Goal: Task Accomplishment & Management: Use online tool/utility

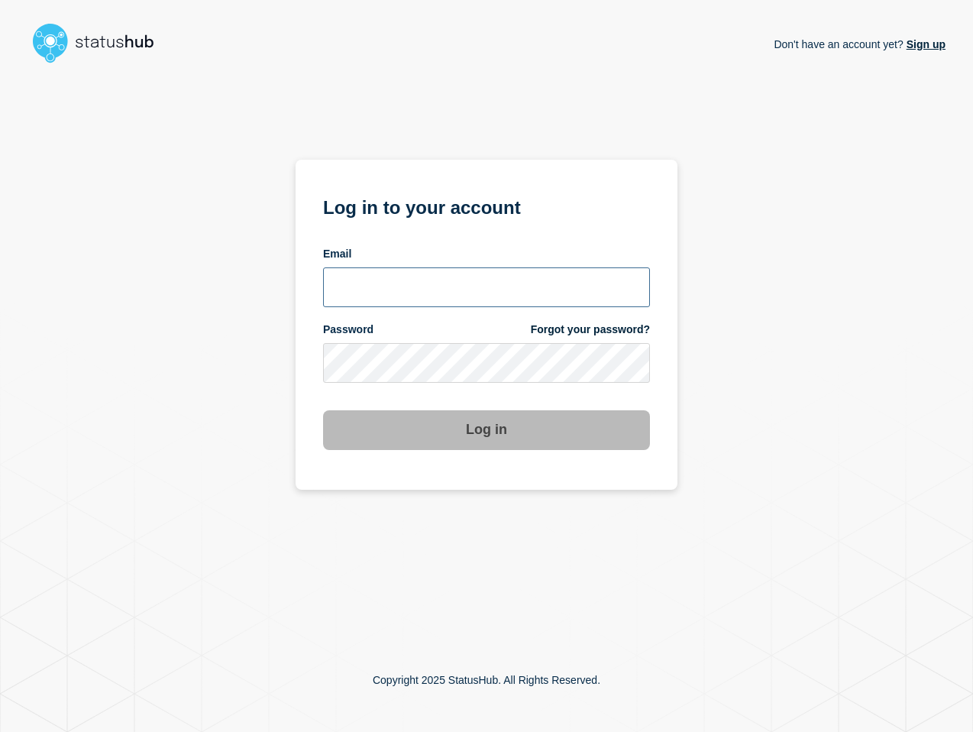
type input "[PERSON_NAME][EMAIL_ADDRESS][PERSON_NAME][DOMAIN_NAME]"
click at [739, 419] on div "Don't have an account yet? Sign up Log in to your account Email [PERSON_NAME][E…" at bounding box center [487, 349] width 918 height 559
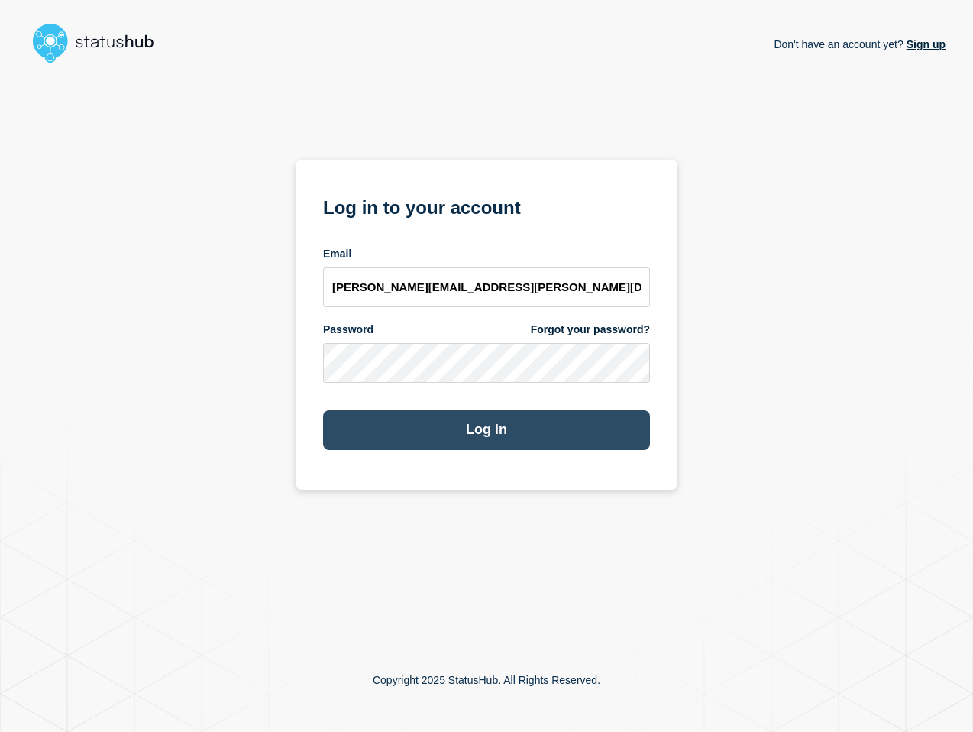
click at [522, 434] on button "Log in" at bounding box center [486, 430] width 327 height 40
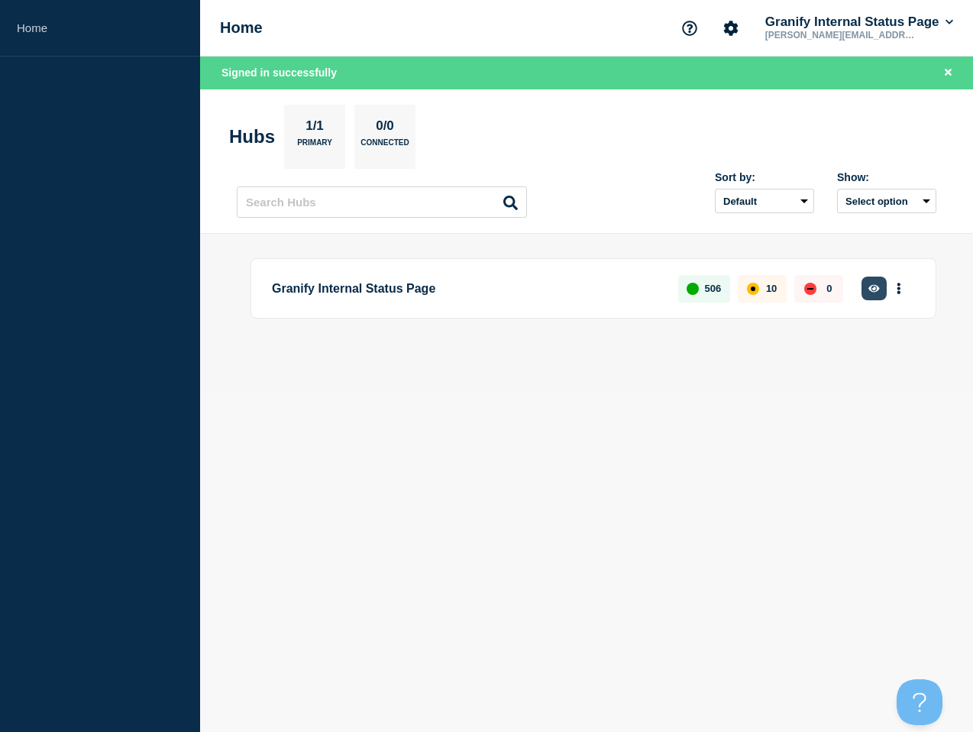
click at [878, 293] on icon "button" at bounding box center [874, 288] width 11 height 10
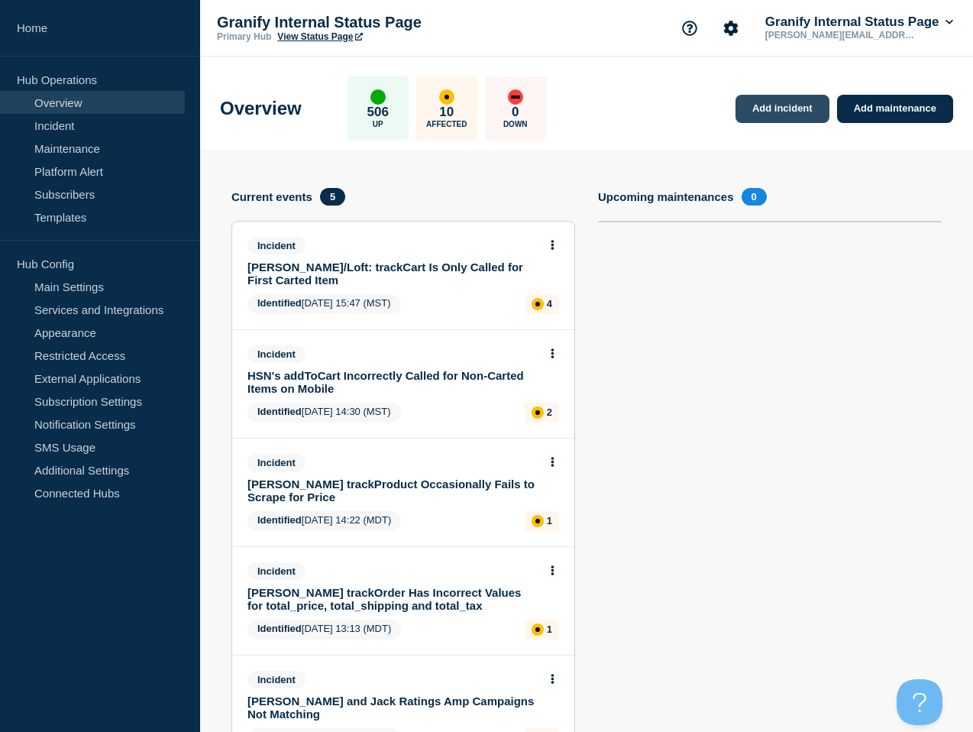
click at [780, 112] on link "Add incident" at bounding box center [783, 109] width 94 height 28
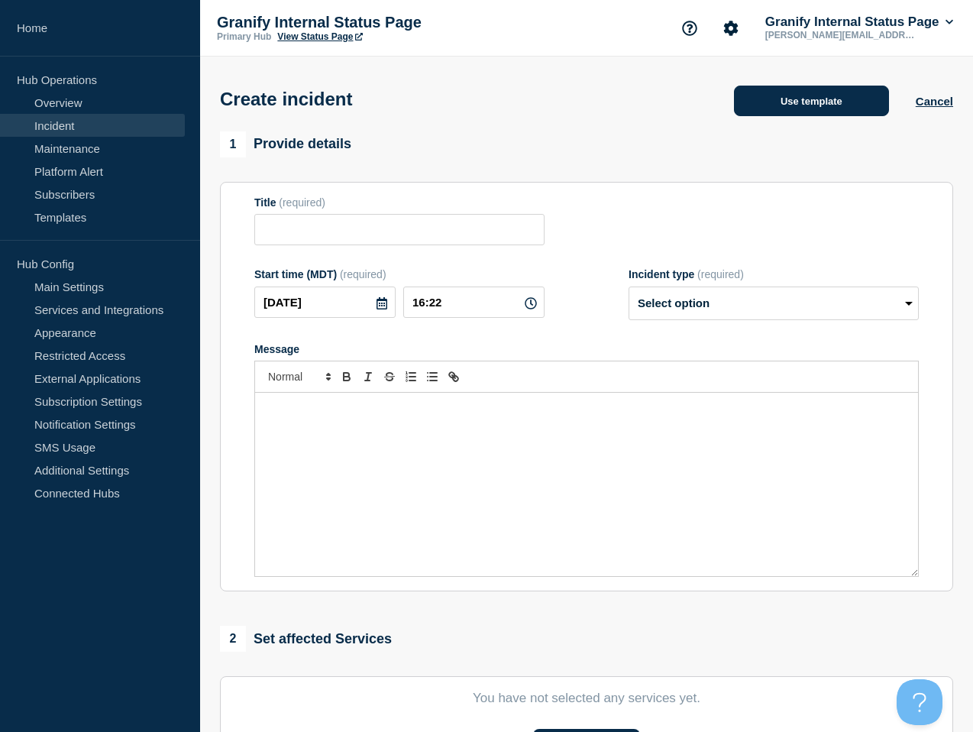
click at [768, 104] on button "Use template" at bounding box center [811, 101] width 155 height 31
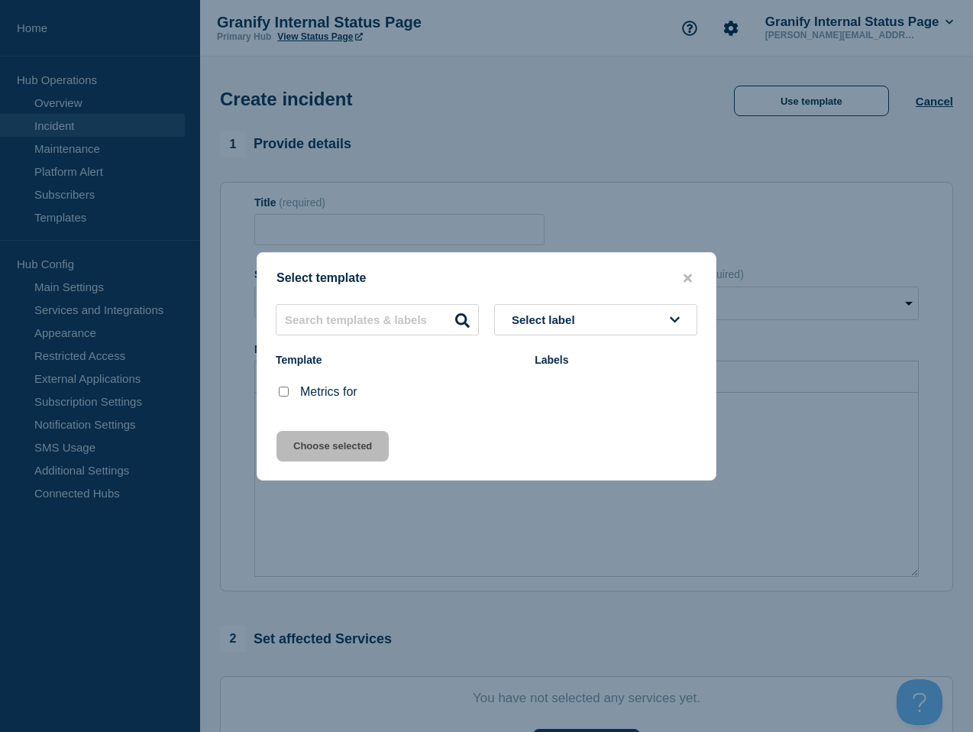
drag, startPoint x: 287, startPoint y: 391, endPoint x: 322, endPoint y: 458, distance: 75.5
click at [288, 393] on input "Metrics for checkbox" at bounding box center [284, 392] width 10 height 10
checkbox input "true"
click at [322, 458] on button "Choose selected" at bounding box center [333, 446] width 112 height 31
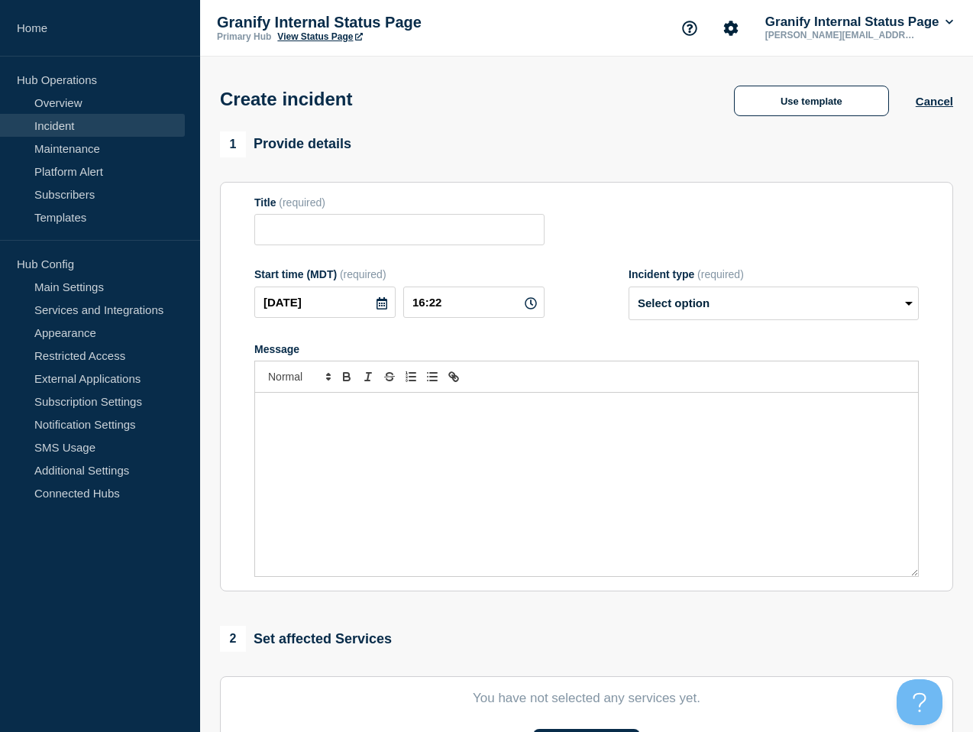
type input "Metrics for"
select select "monitoring"
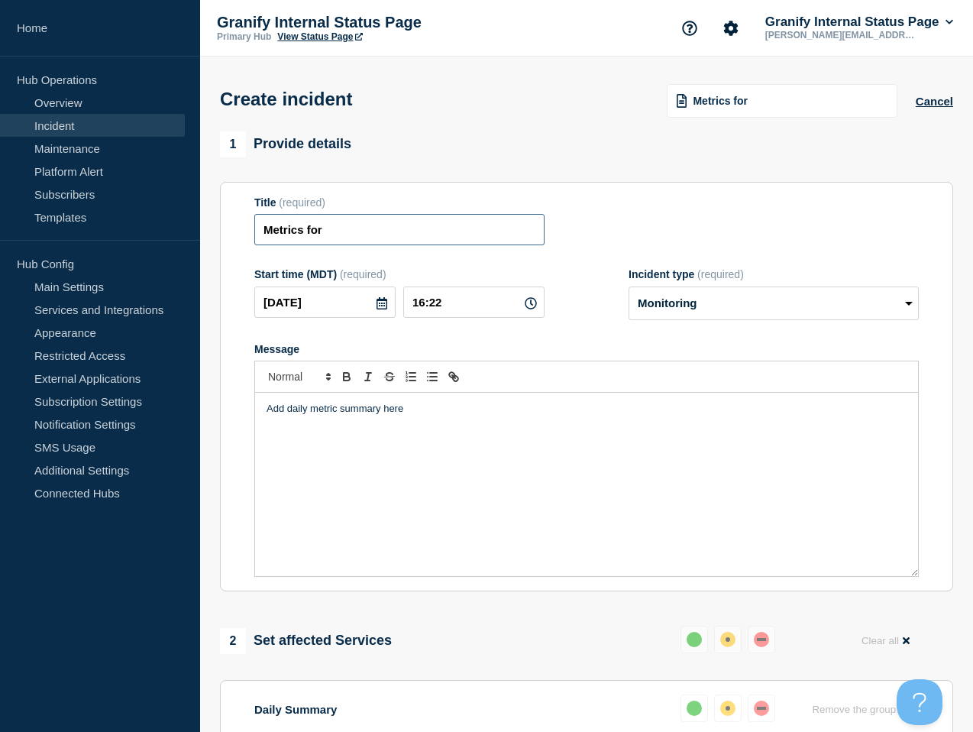
click at [380, 231] on input "Metrics for" at bounding box center [399, 229] width 290 height 31
type input "Metrics for 9/22"
drag, startPoint x: 417, startPoint y: 440, endPoint x: 61, endPoint y: 409, distance: 357.4
click at [61, 409] on div "Home Hub Operations Overview Incident Maintenance Platform Alert Subscribers Te…" at bounding box center [486, 573] width 973 height 1147
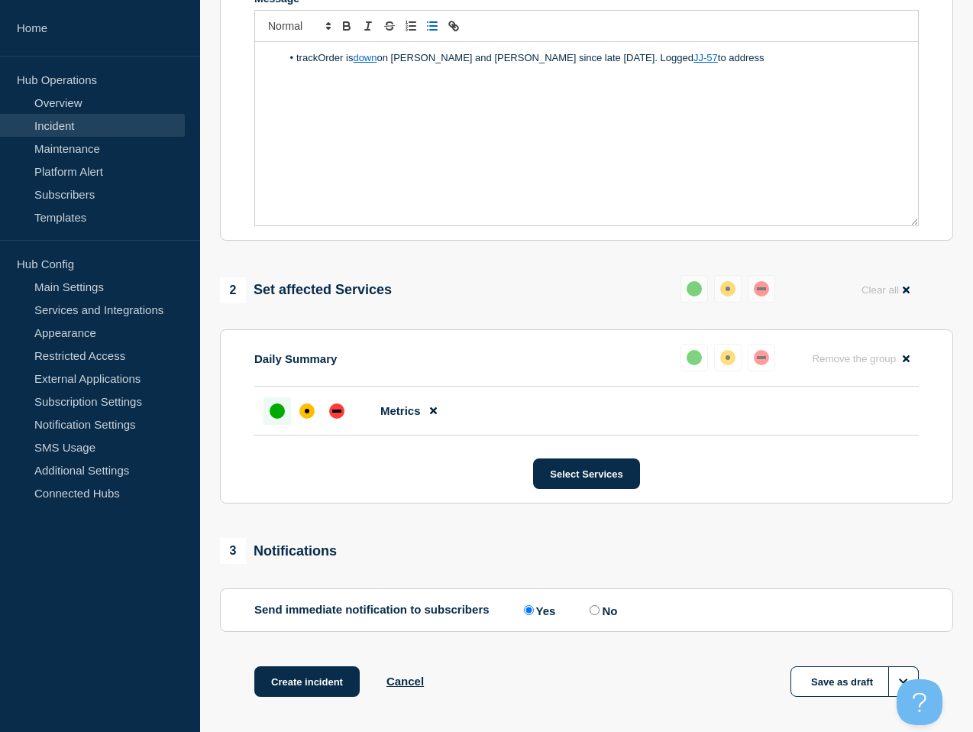
scroll to position [436, 0]
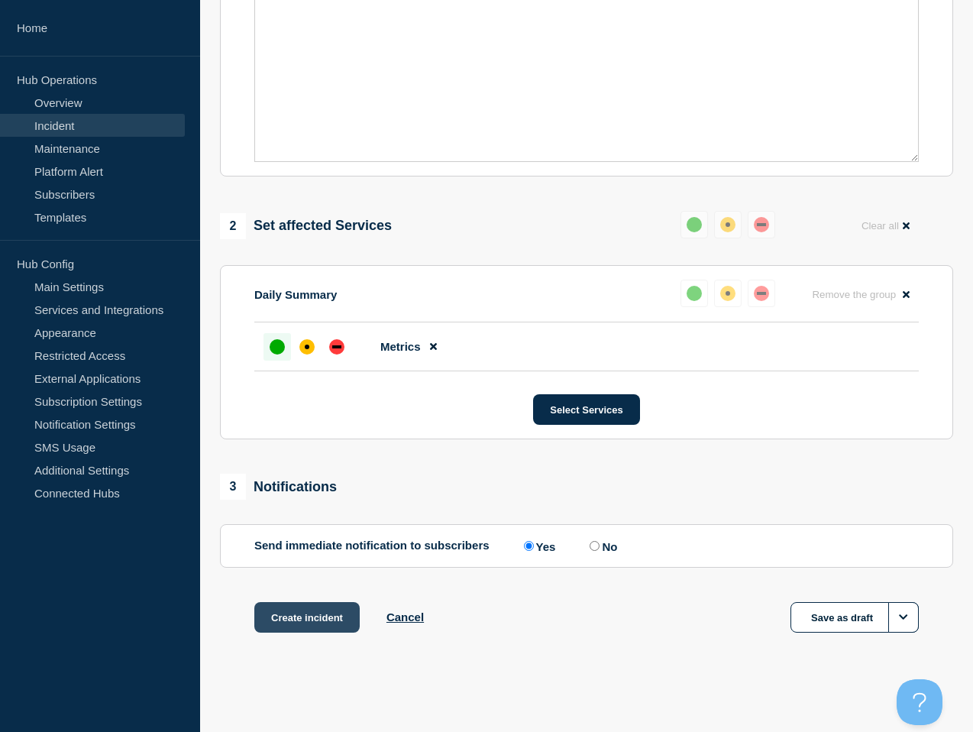
click at [316, 627] on button "Create incident" at bounding box center [306, 617] width 105 height 31
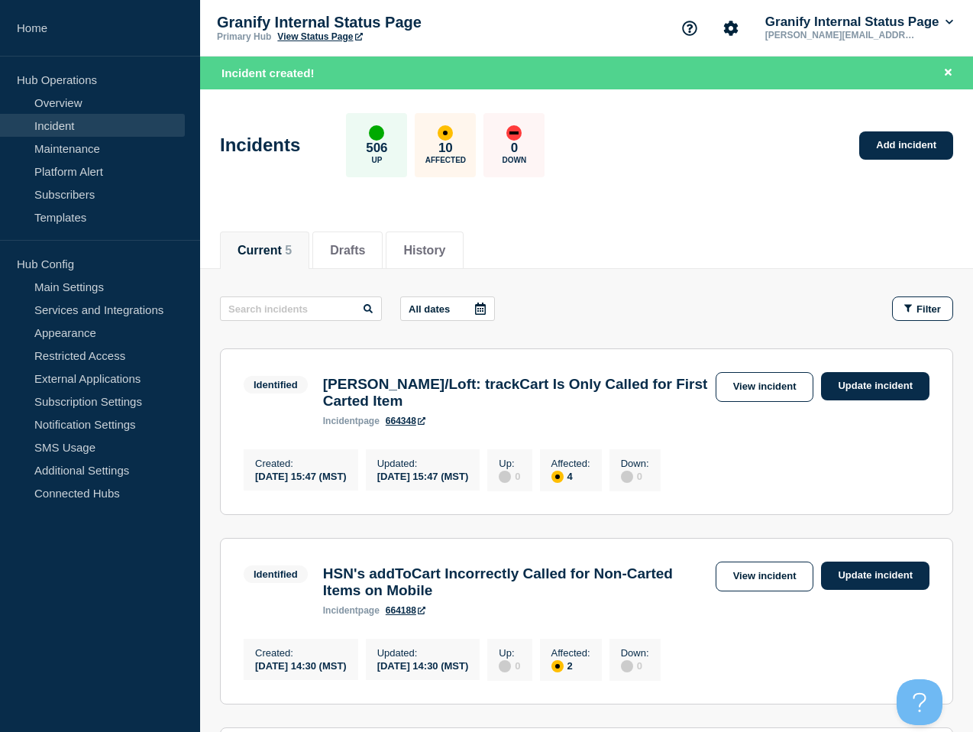
click at [345, 93] on div "Incidents 506 Up 10 Affected 0 Down Add incident" at bounding box center [587, 139] width 768 height 93
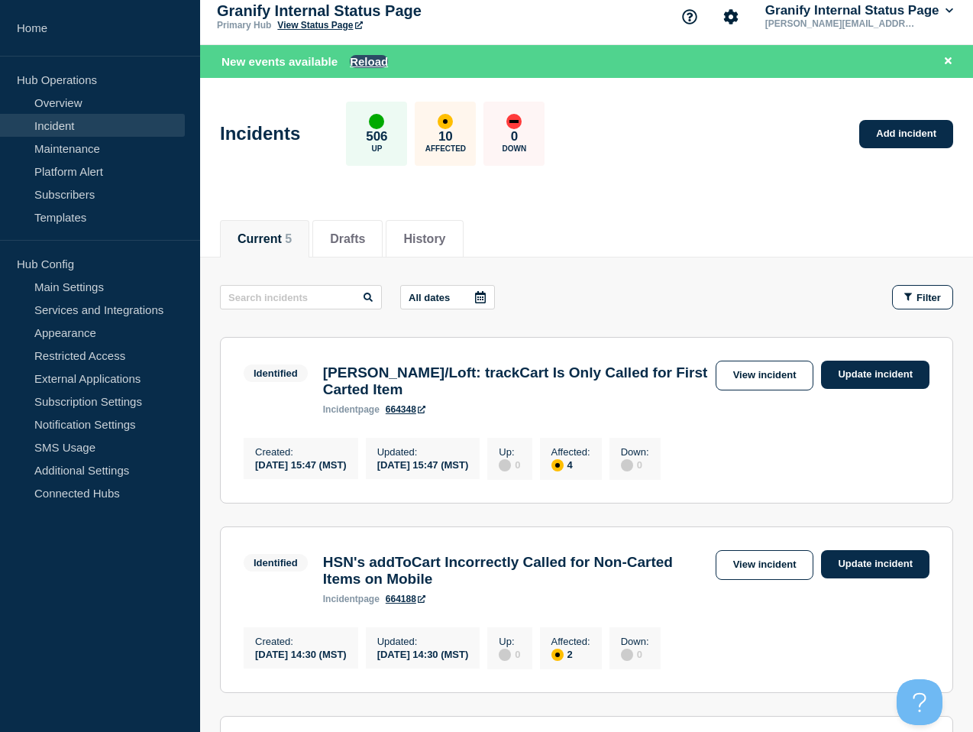
click at [364, 67] on button "Reload" at bounding box center [369, 61] width 38 height 13
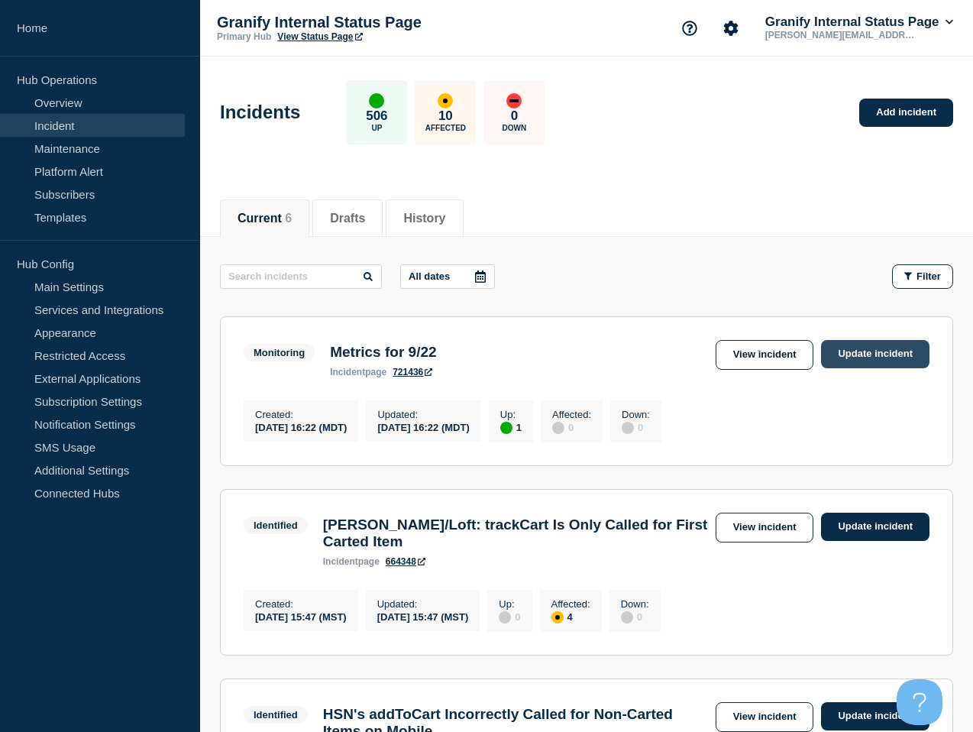
click at [876, 364] on link "Update incident" at bounding box center [875, 354] width 109 height 28
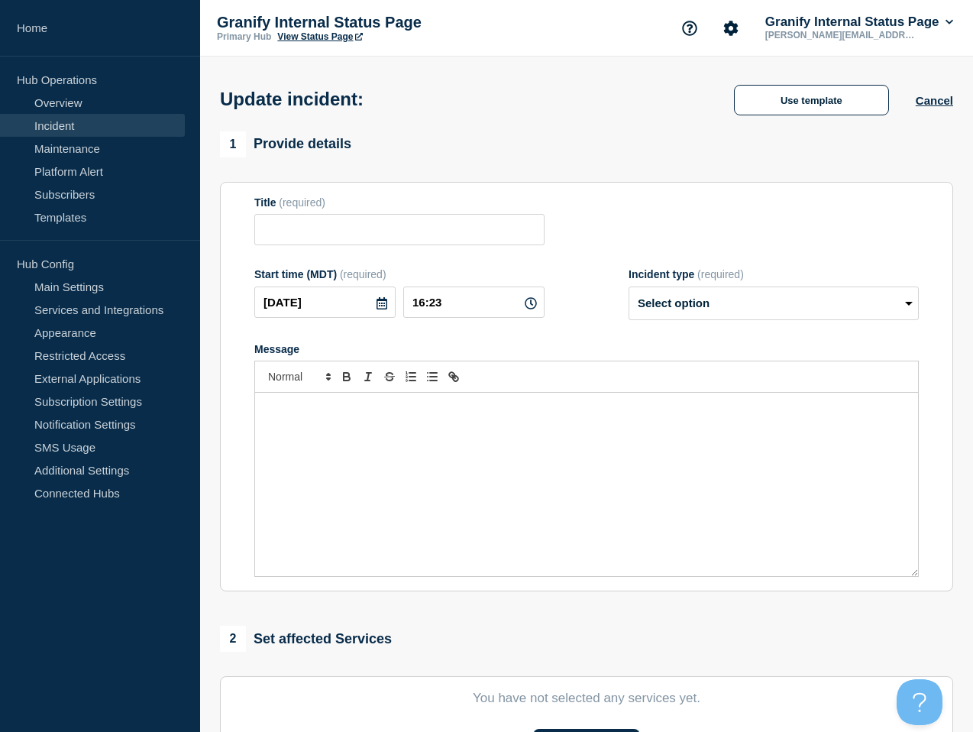
scroll to position [4, 0]
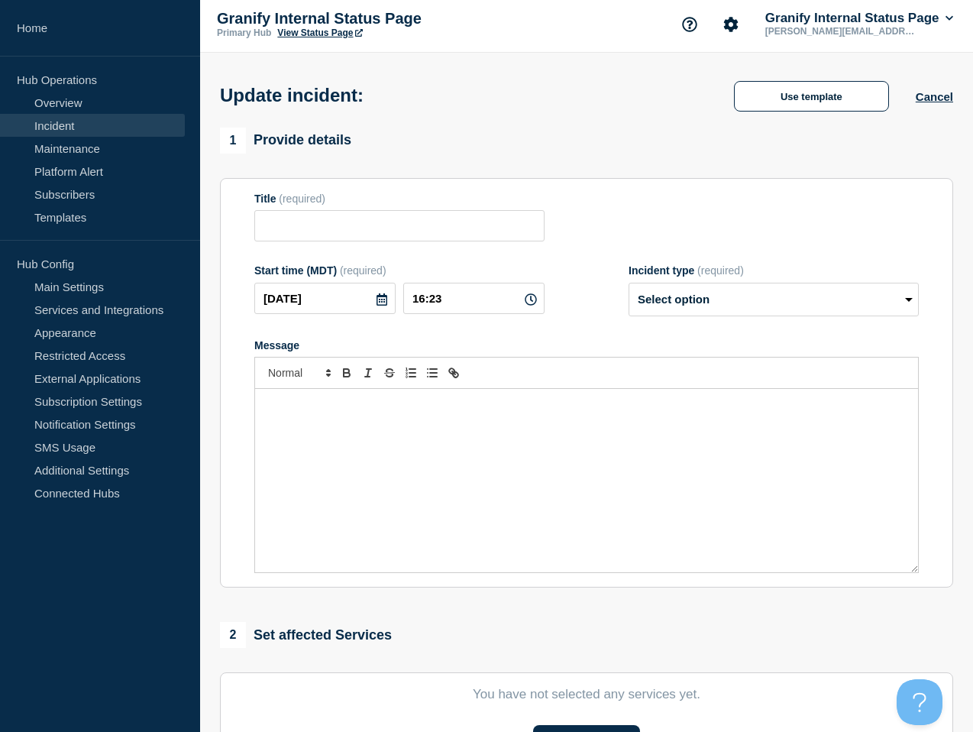
type input "Metrics for 9/22"
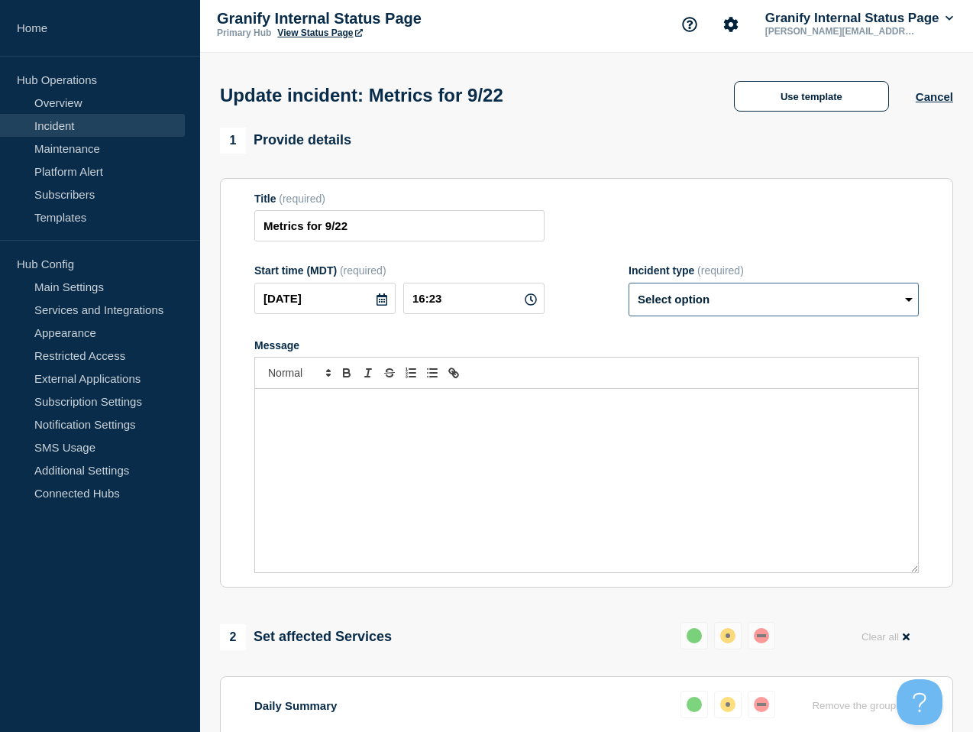
click at [757, 316] on select "Select option Investigating Identified Monitoring Resolved" at bounding box center [774, 300] width 290 height 34
select select "resolved"
click at [629, 293] on select "Select option Investigating Identified Monitoring Resolved" at bounding box center [774, 300] width 290 height 34
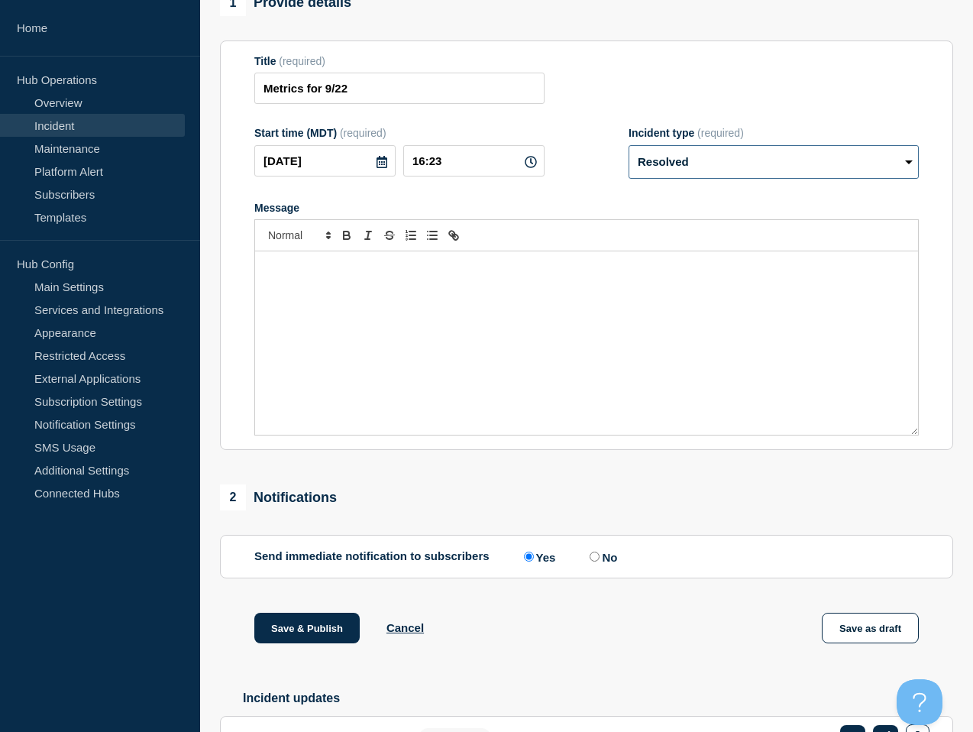
scroll to position [184, 0]
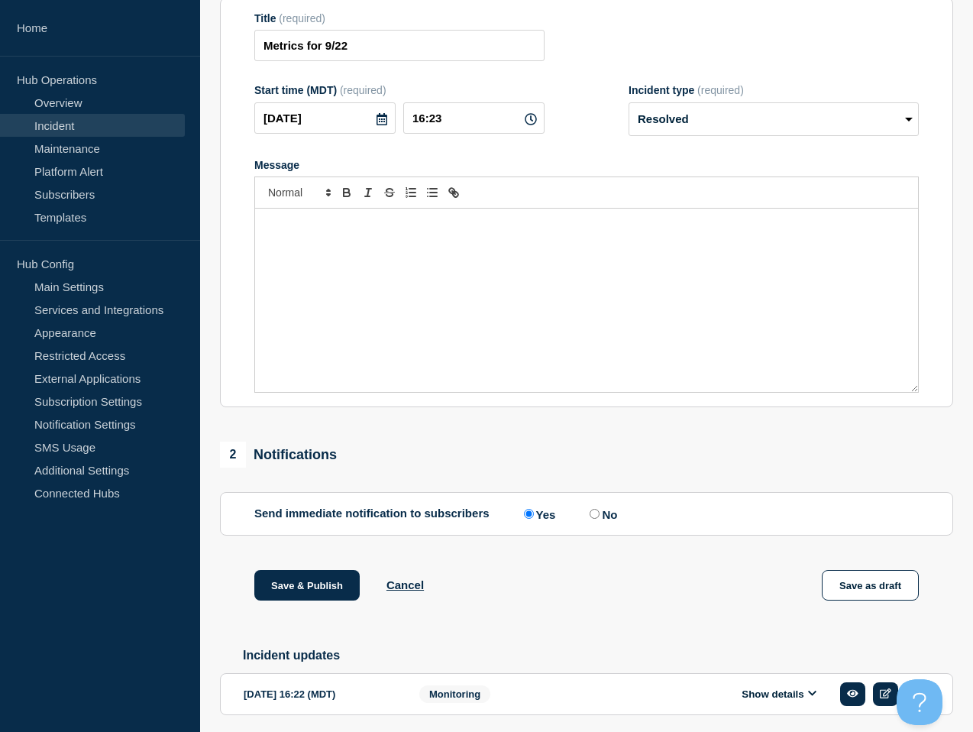
click at [592, 519] on input "No" at bounding box center [595, 514] width 10 height 10
radio input "true"
radio input "false"
click at [341, 596] on button "Save & Publish" at bounding box center [306, 585] width 105 height 31
